Goal: Find specific page/section: Find specific page/section

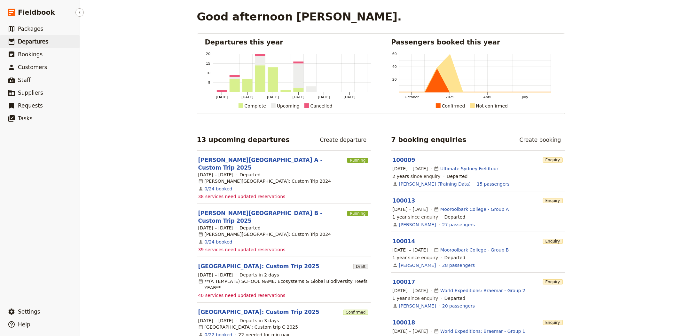
click at [43, 42] on span "Departures" at bounding box center [33, 41] width 30 height 6
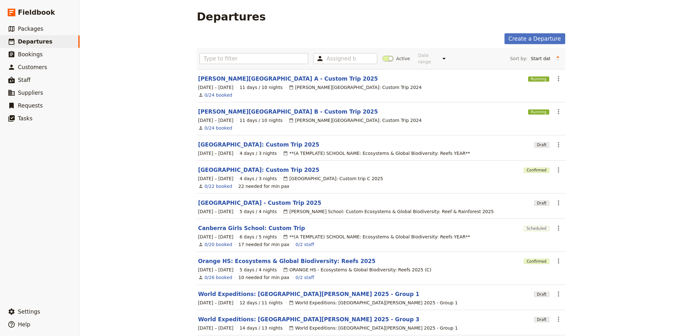
click at [117, 110] on div "Departures Create a Departure Assigned to Active Date range This week Next week…" at bounding box center [381, 168] width 602 height 336
click at [80, 12] on icon "Hide menu" at bounding box center [79, 12] width 5 height 5
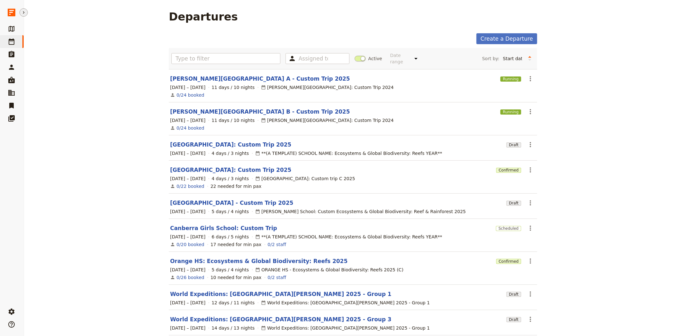
click at [24, 12] on icon "Hide menu" at bounding box center [23, 12] width 5 height 5
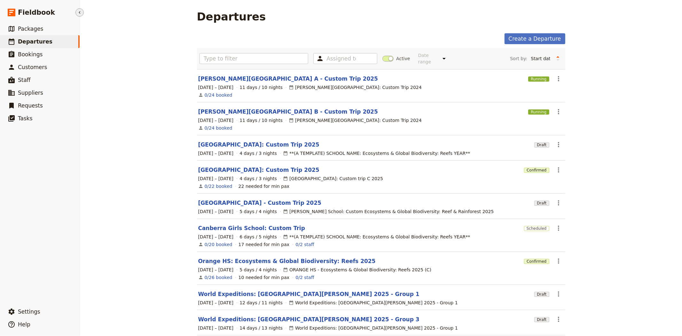
click at [81, 15] on button "​" at bounding box center [79, 12] width 8 height 8
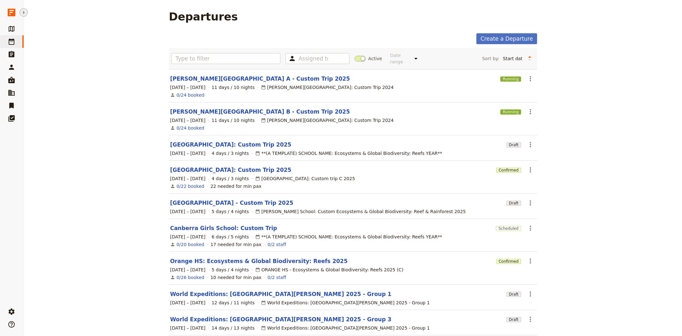
click at [22, 12] on icon "Hide menu" at bounding box center [23, 12] width 5 height 5
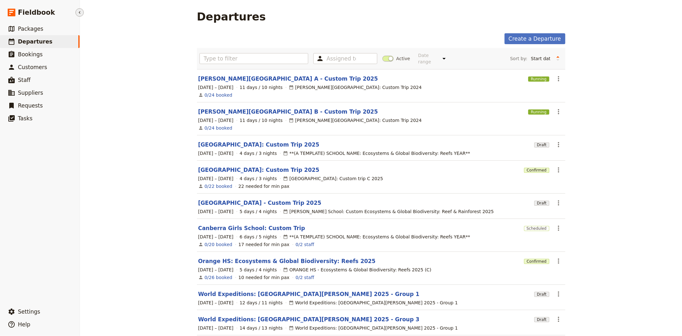
click at [80, 11] on icon "Hide menu" at bounding box center [79, 12] width 5 height 5
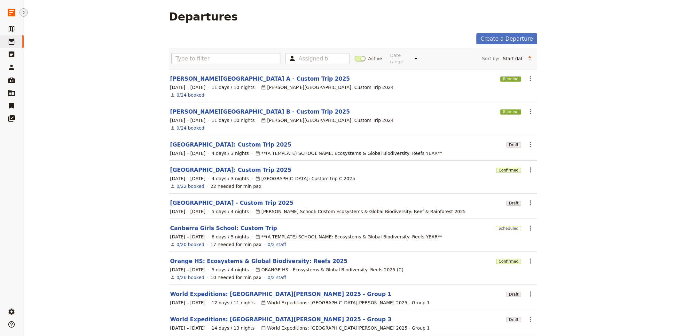
click at [25, 12] on icon "Hide menu" at bounding box center [23, 12] width 5 height 5
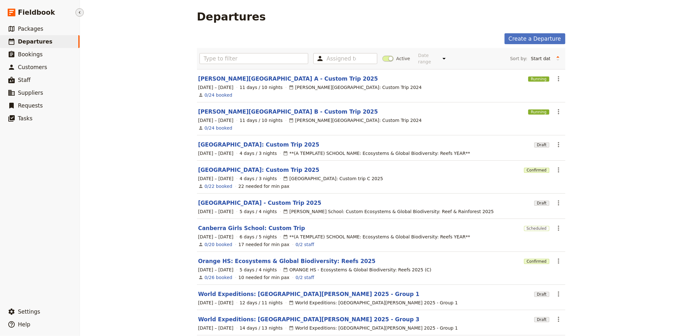
click at [77, 14] on icon "Hide menu" at bounding box center [79, 12] width 5 height 5
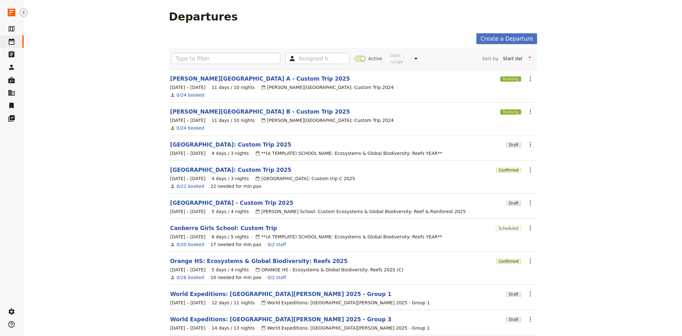
click at [25, 12] on icon "Hide menu" at bounding box center [23, 12] width 5 height 5
